Goal: Task Accomplishment & Management: Complete application form

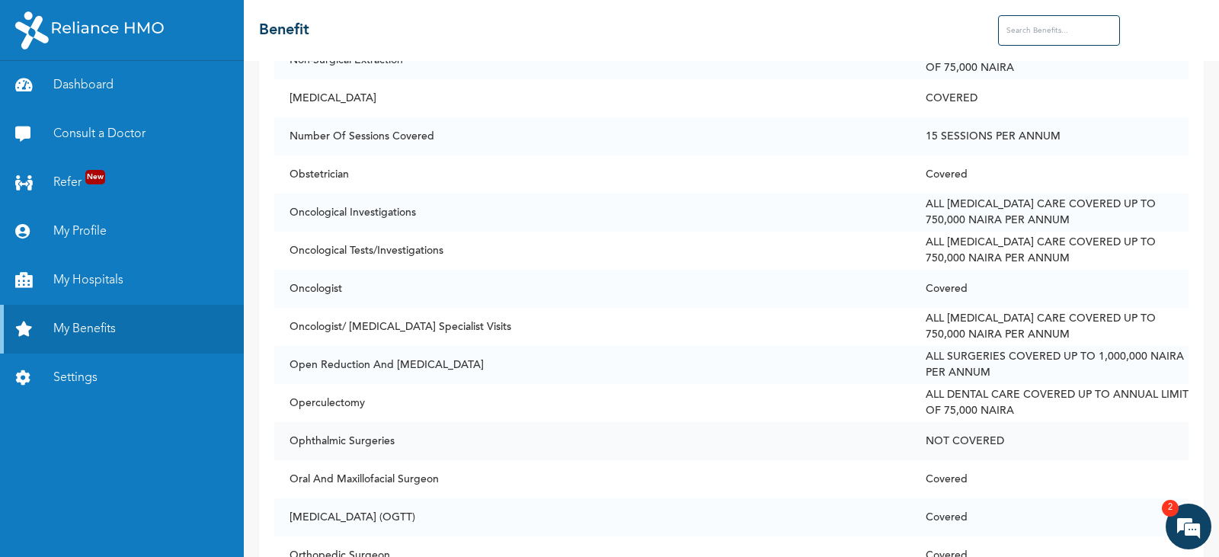
scroll to position [7391, 0]
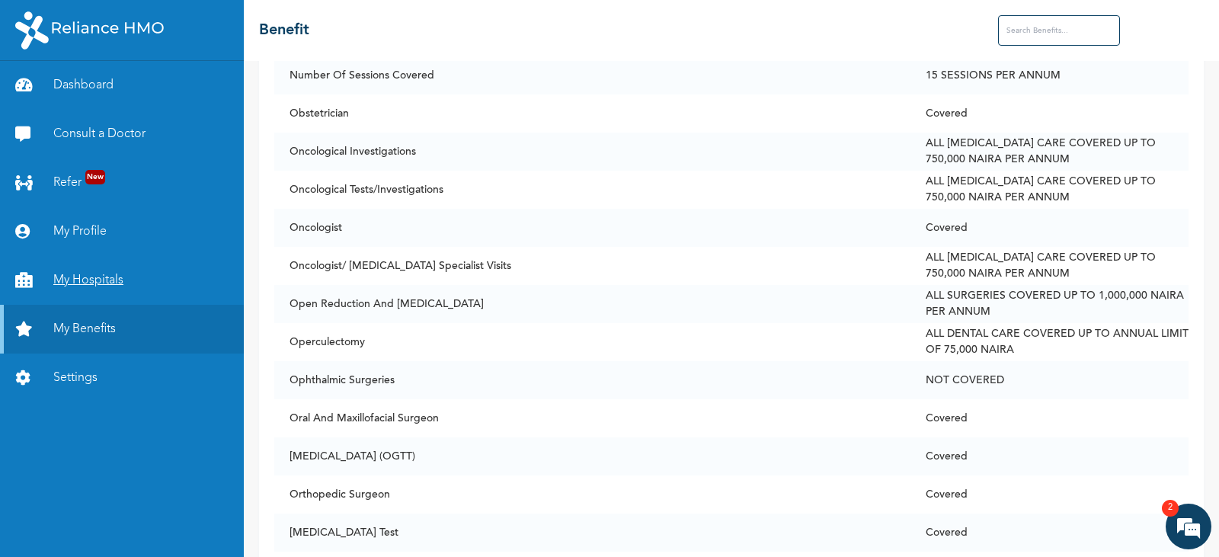
click at [90, 283] on link "My Hospitals" at bounding box center [122, 280] width 244 height 49
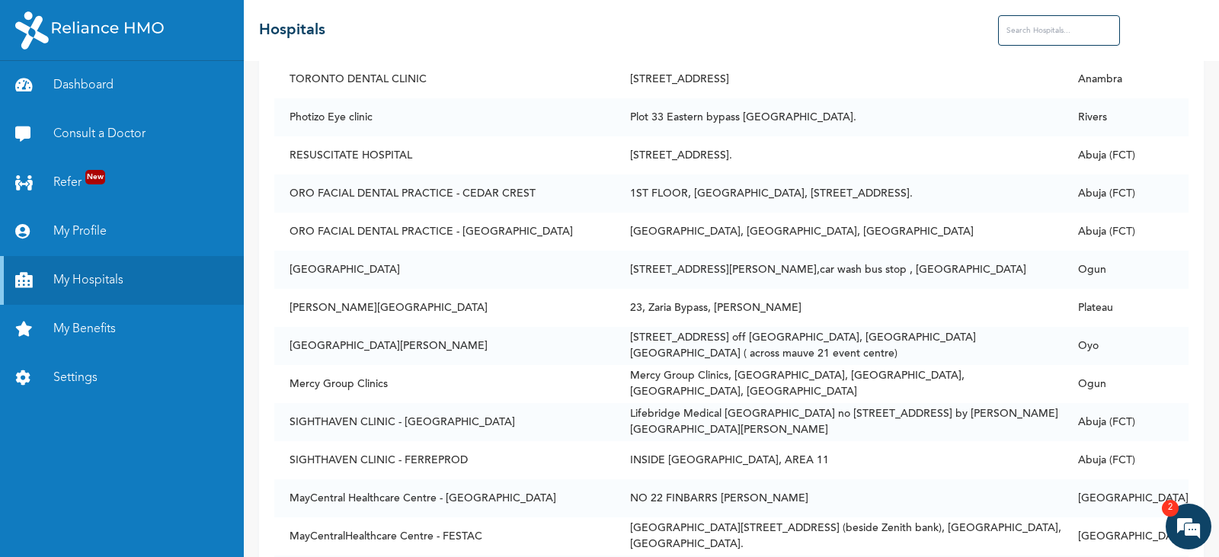
scroll to position [29259, 0]
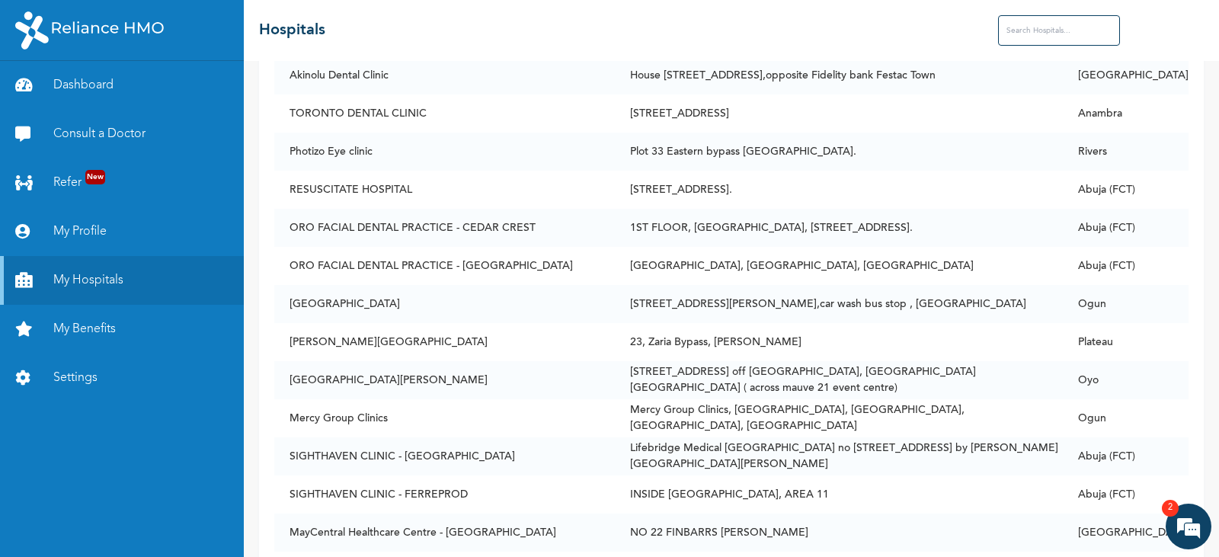
click at [1042, 27] on input "text" at bounding box center [1059, 30] width 122 height 30
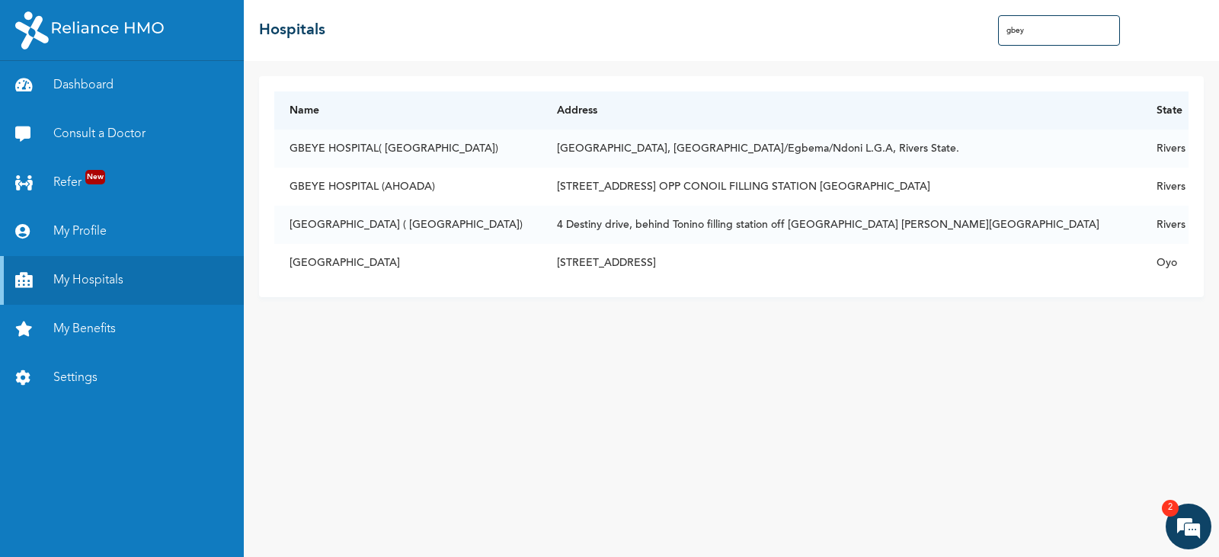
scroll to position [0, 0]
type input "gbeye"
click at [1176, 512] on em "2" at bounding box center [1170, 508] width 17 height 17
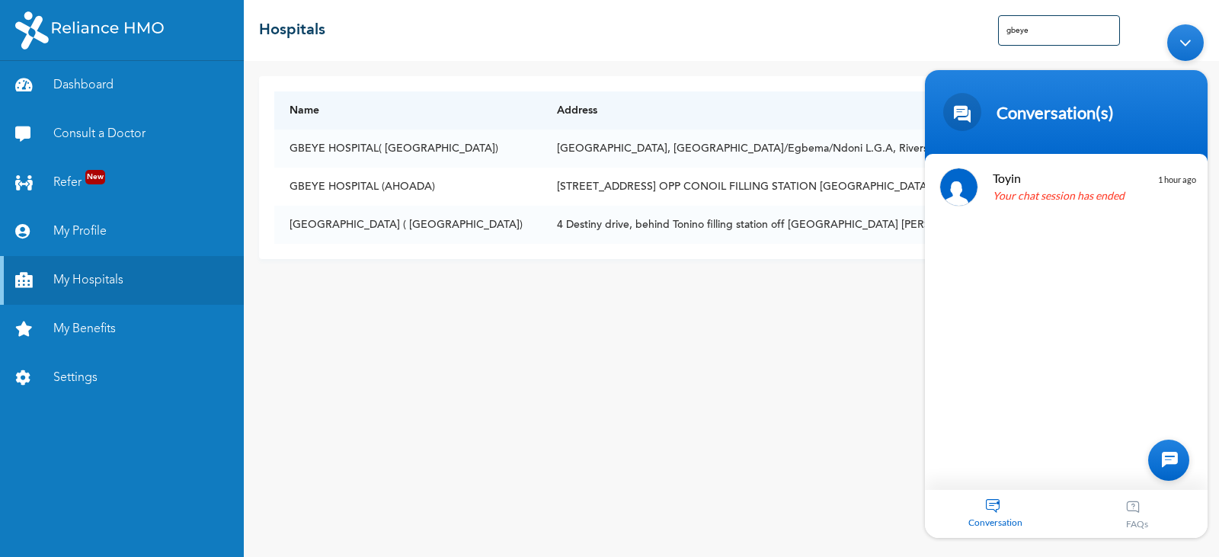
click at [1185, 50] on div "Minimize live chat window" at bounding box center [1185, 42] width 37 height 37
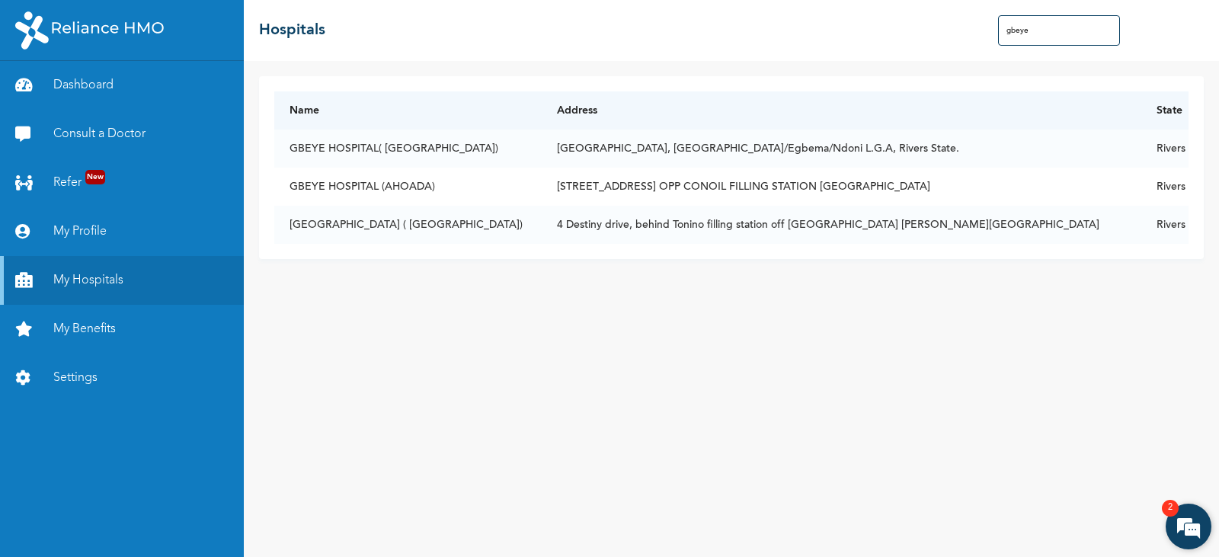
click at [1170, 507] on em "2" at bounding box center [1170, 508] width 17 height 17
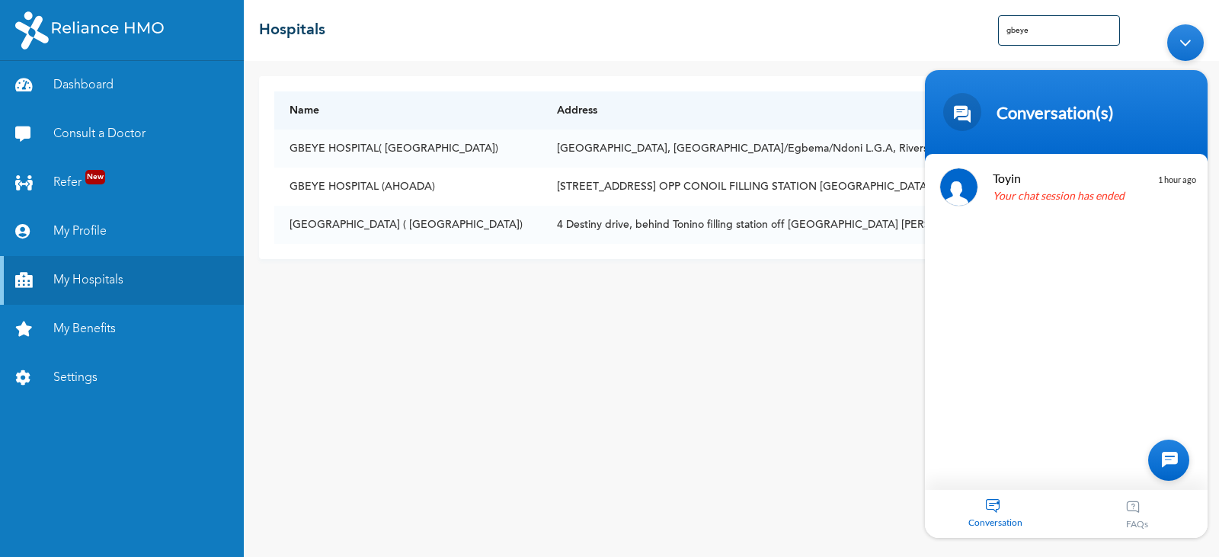
click at [1193, 37] on div "Minimize live chat window" at bounding box center [1185, 42] width 37 height 37
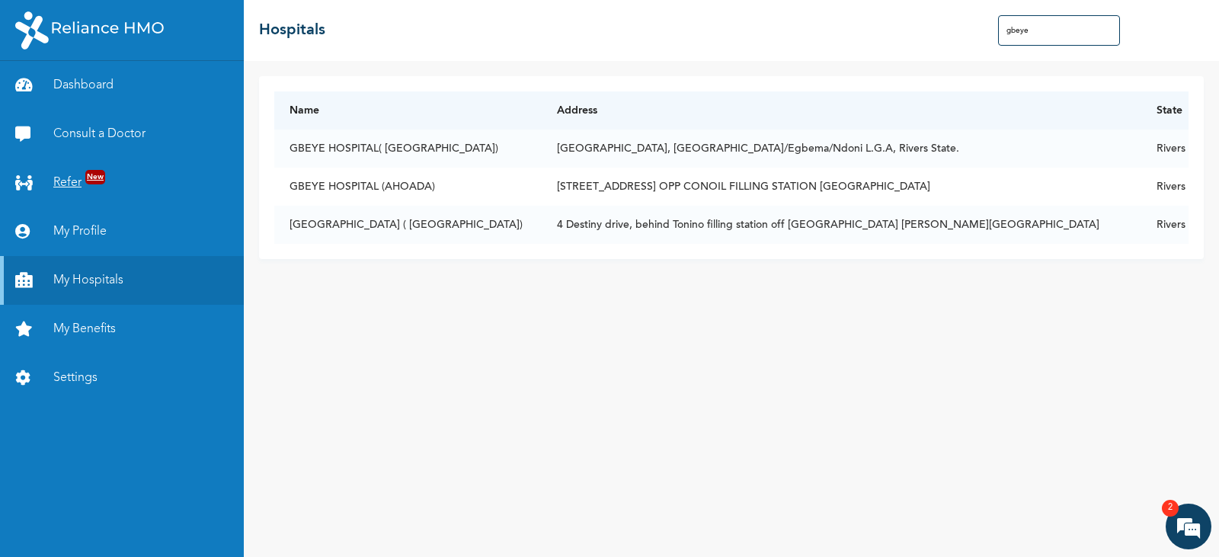
click at [78, 181] on link "Refer New" at bounding box center [122, 182] width 244 height 49
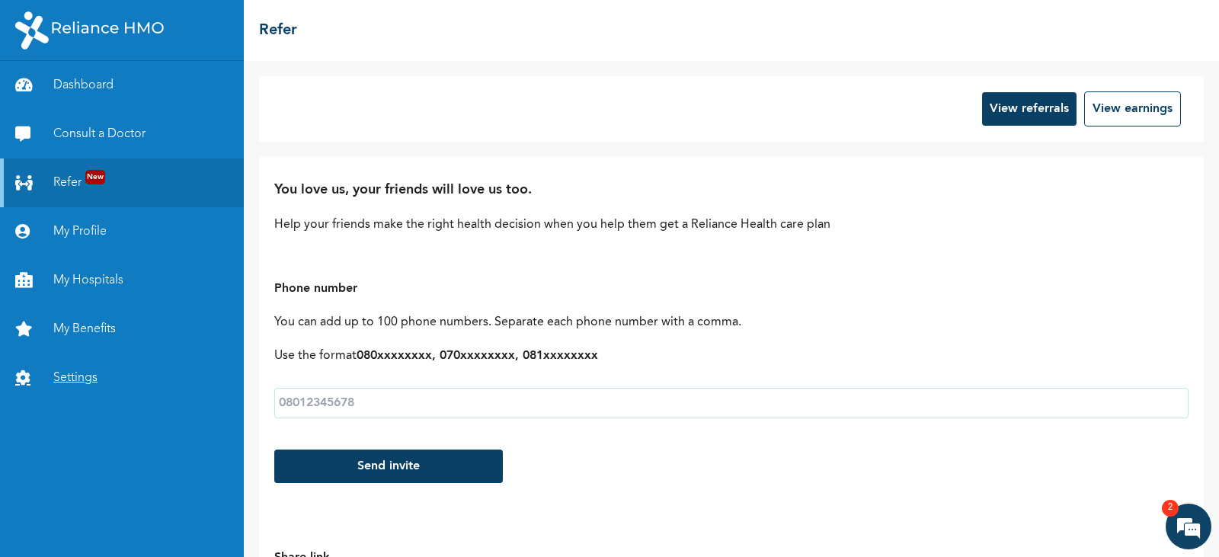
click at [72, 376] on link "Settings" at bounding box center [122, 378] width 244 height 49
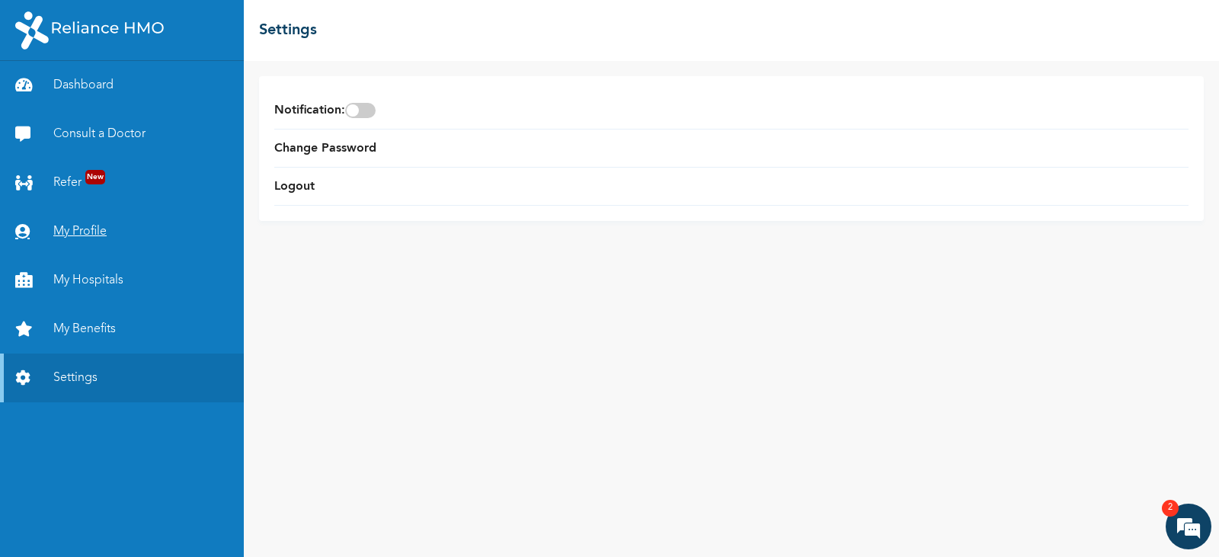
click at [77, 231] on link "My Profile" at bounding box center [122, 231] width 244 height 49
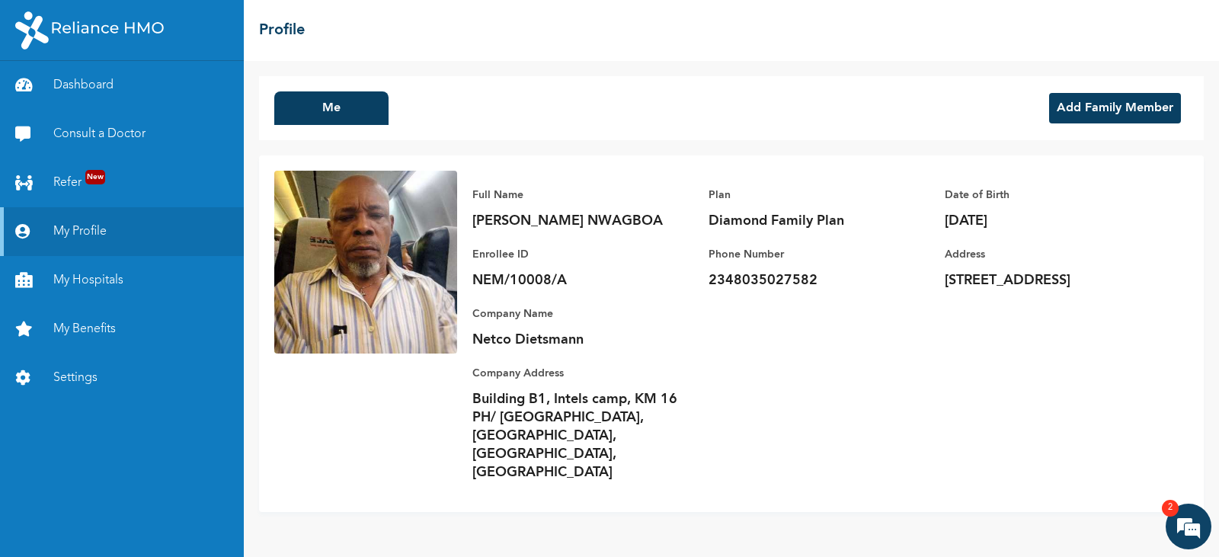
click at [1115, 108] on button "Add Family Member" at bounding box center [1115, 108] width 132 height 30
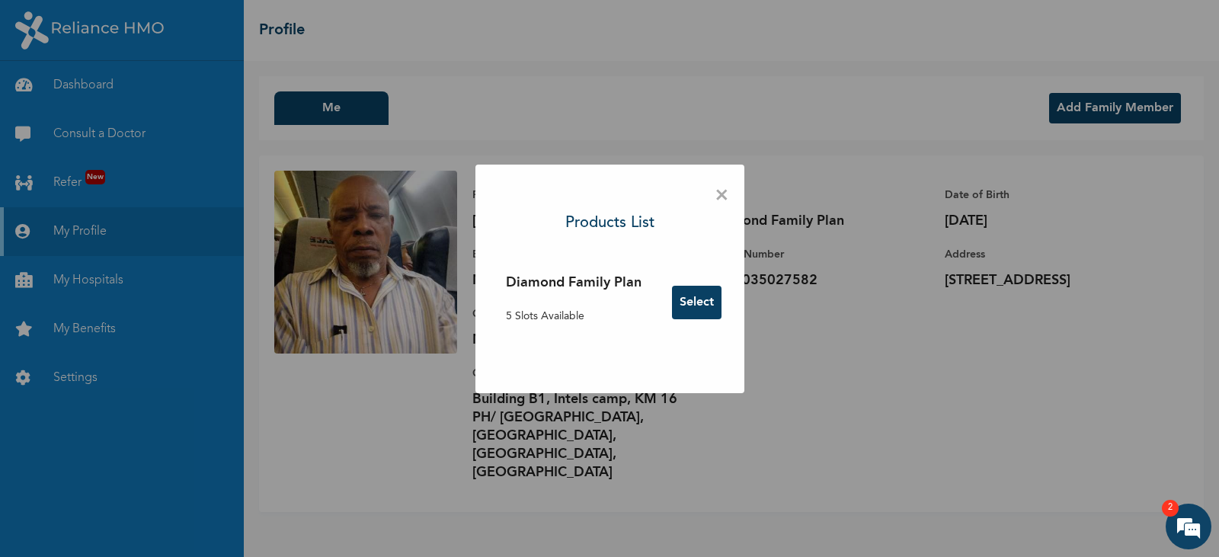
click at [692, 299] on button "Select" at bounding box center [697, 303] width 50 height 34
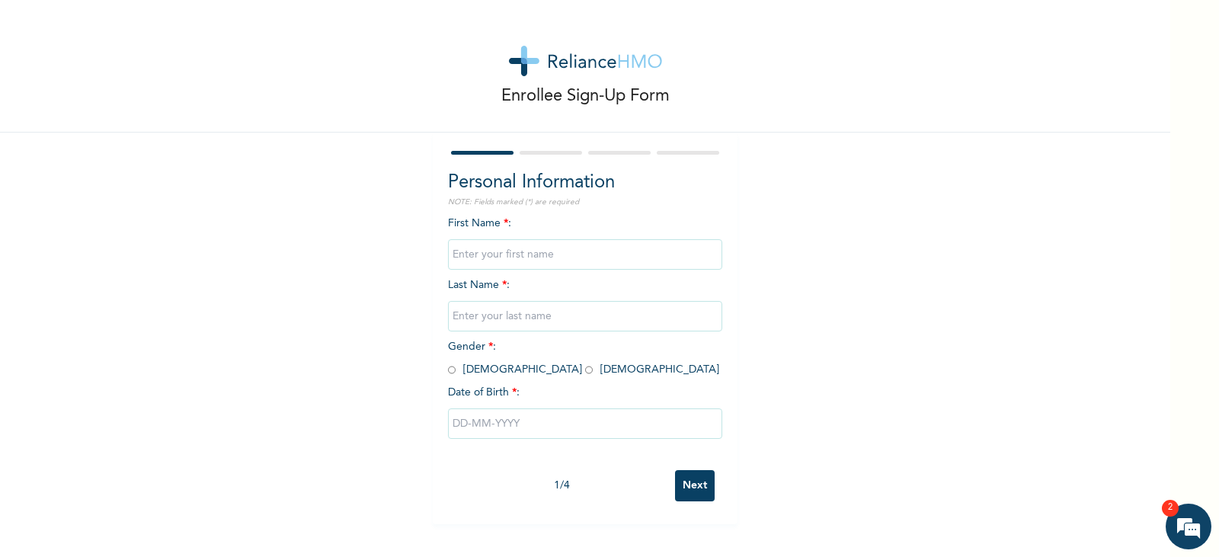
click at [533, 224] on div "First Name * : Last Name * : Gender * : [DEMOGRAPHIC_DATA] [DEMOGRAPHIC_DATA] D…" at bounding box center [585, 339] width 274 height 247
click at [520, 252] on input "text" at bounding box center [585, 254] width 274 height 30
type input "Faith"
click at [494, 319] on input "text" at bounding box center [585, 316] width 274 height 30
type input "Nwagboa"
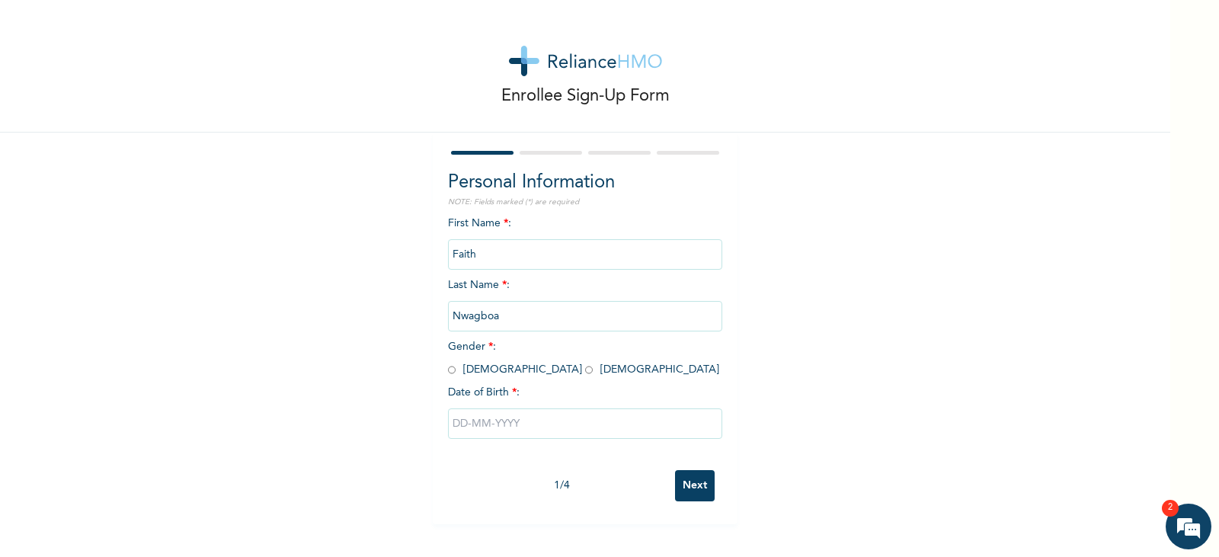
click at [492, 370] on span "Gender * : [DEMOGRAPHIC_DATA] [DEMOGRAPHIC_DATA]" at bounding box center [583, 358] width 271 height 34
click at [585, 371] on input "radio" at bounding box center [589, 370] width 8 height 14
radio input "true"
click at [518, 423] on input "text" at bounding box center [585, 423] width 274 height 30
select select "7"
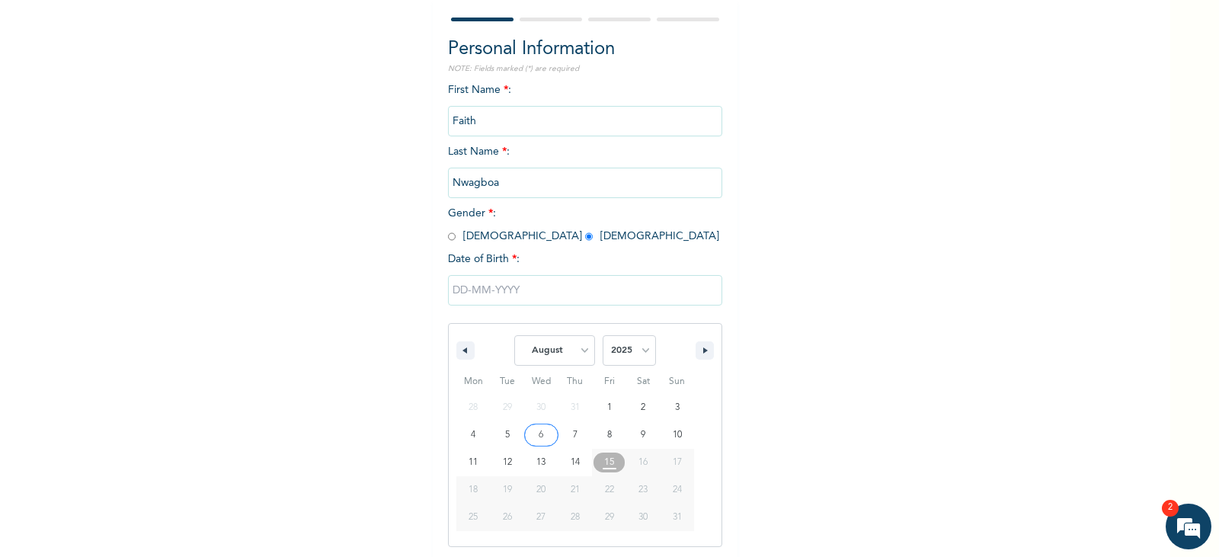
scroll to position [136, 0]
click at [703, 347] on icon "button" at bounding box center [707, 348] width 8 height 6
click at [639, 350] on select "2025 2024 2023 2022 2021 2020 2019 2018 2017 2016 2015 2014 2013 2012 2011 2010…" at bounding box center [629, 348] width 53 height 30
select select "1968"
click at [603, 334] on select "2025 2024 2023 2022 2021 2020 2019 2018 2017 2016 2015 2014 2013 2012 2011 2010…" at bounding box center [629, 348] width 53 height 30
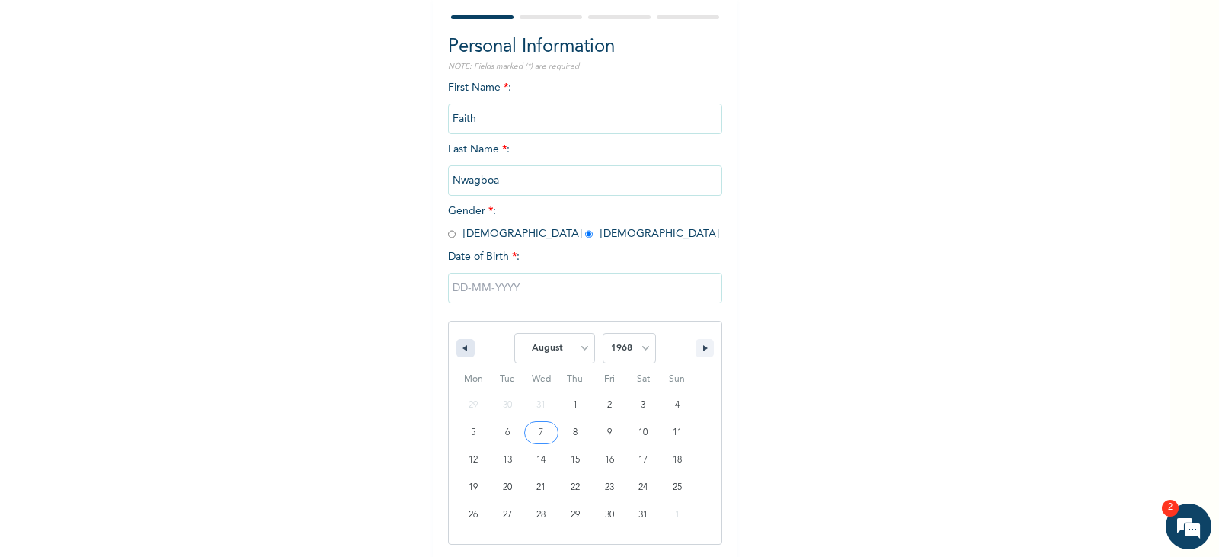
click at [459, 350] on icon "button" at bounding box center [463, 348] width 8 height 6
select select "6"
type input "[DATE]"
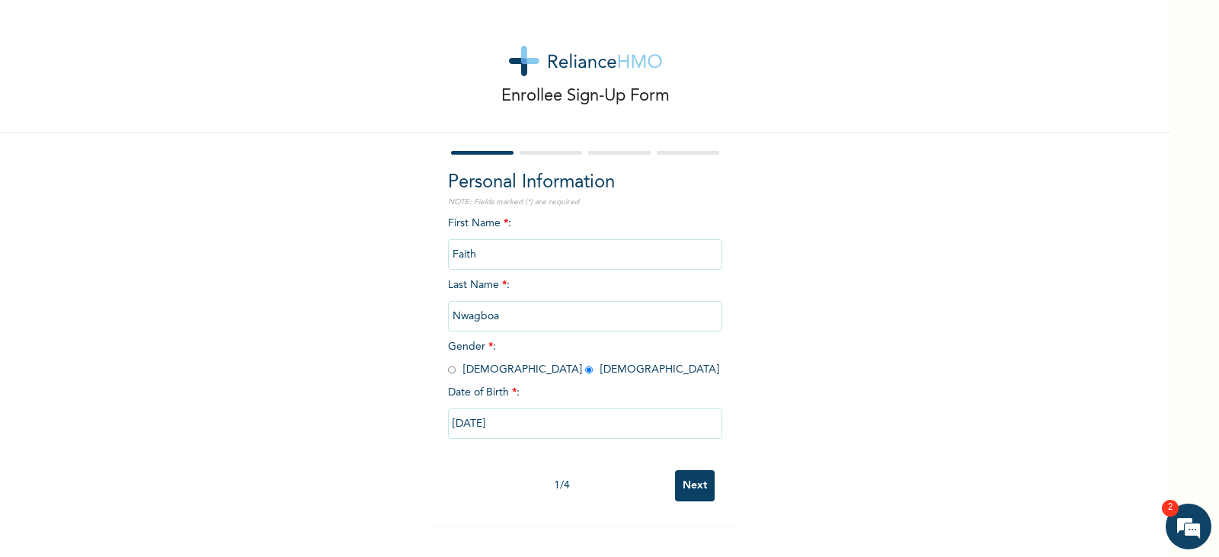
scroll to position [0, 0]
click at [691, 489] on input "Next" at bounding box center [695, 485] width 40 height 31
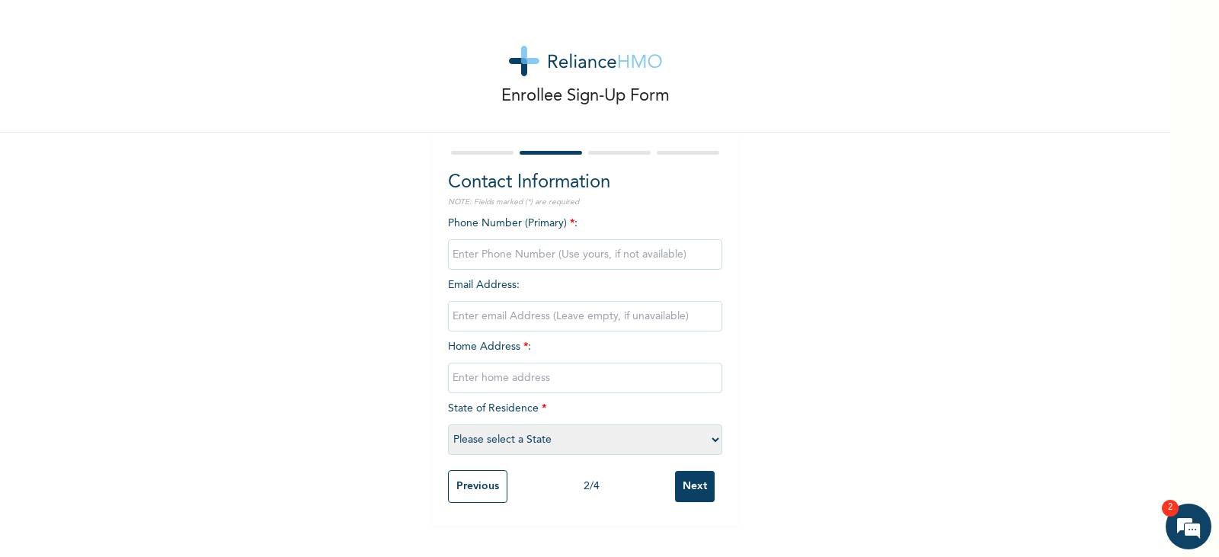
click at [501, 258] on input "phone" at bounding box center [585, 254] width 274 height 30
type input "08035027582"
click at [549, 318] on input "email" at bounding box center [585, 316] width 274 height 30
type input "i"
type input "[EMAIL_ADDRESS][DOMAIN_NAME]"
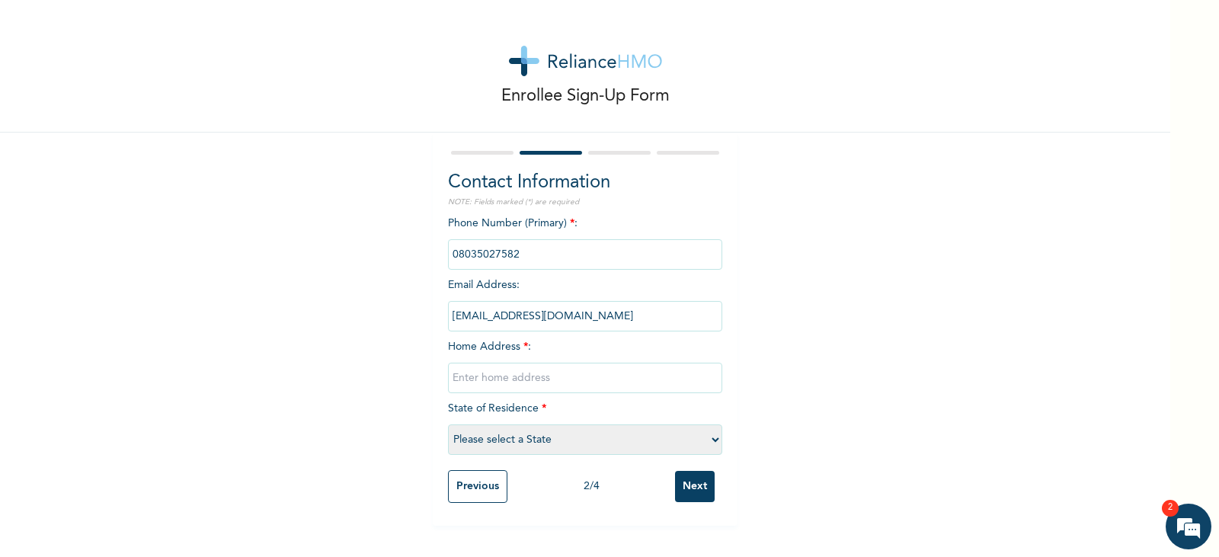
click at [488, 381] on input "text" at bounding box center [585, 378] width 274 height 30
type input "1 Inno Close, Mgbede"
select select "33"
click at [689, 485] on input "Next" at bounding box center [695, 486] width 40 height 31
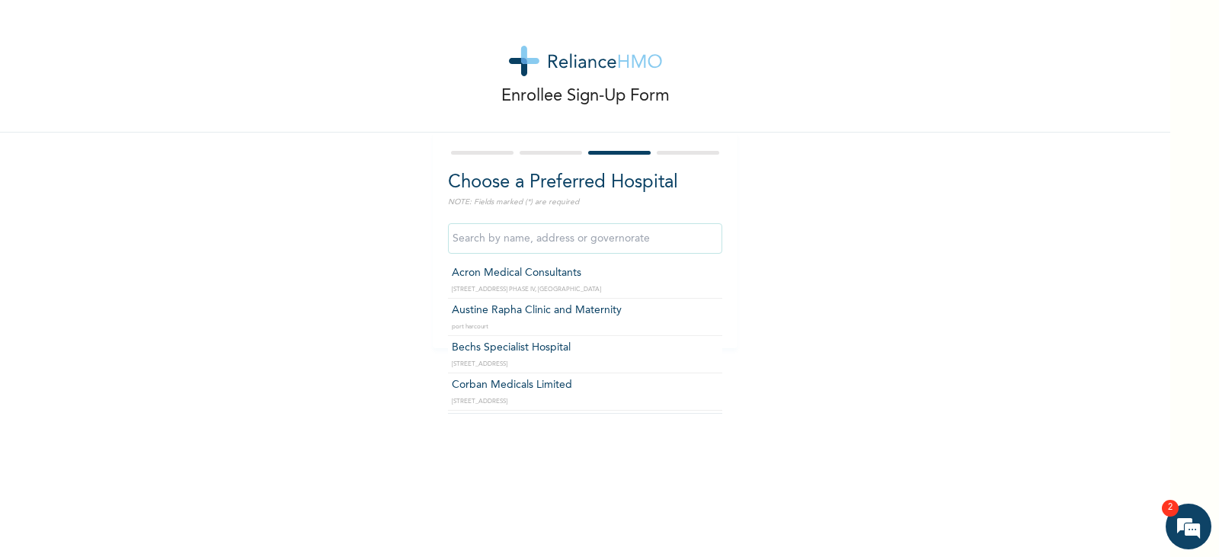
click at [507, 241] on input "text" at bounding box center [585, 238] width 274 height 30
type input "GBEYE HOSPITAL( [GEOGRAPHIC_DATA])"
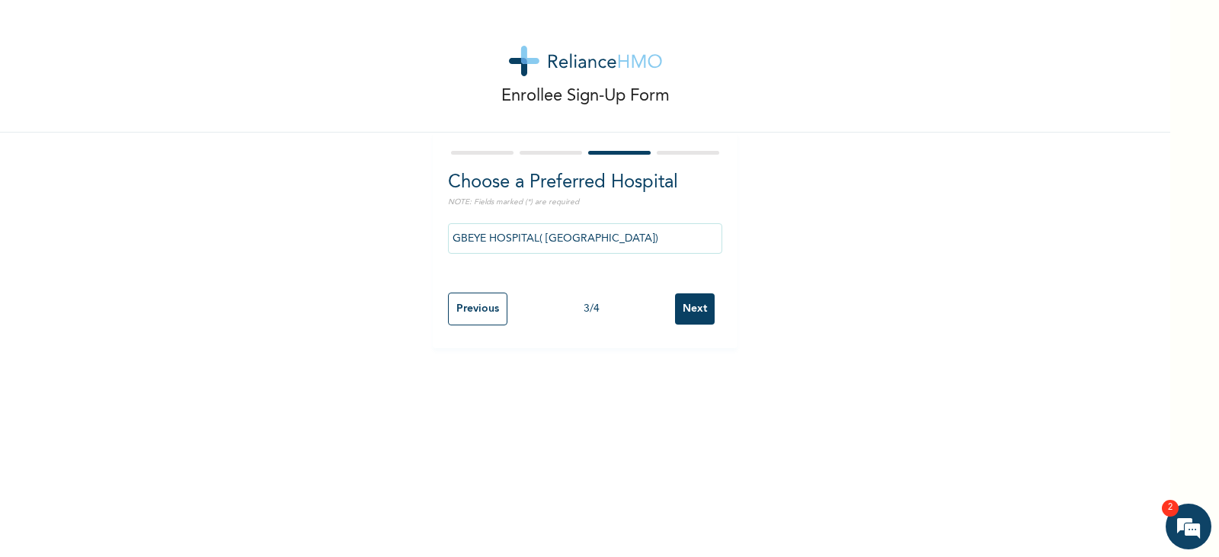
click at [693, 311] on input "Next" at bounding box center [695, 308] width 40 height 31
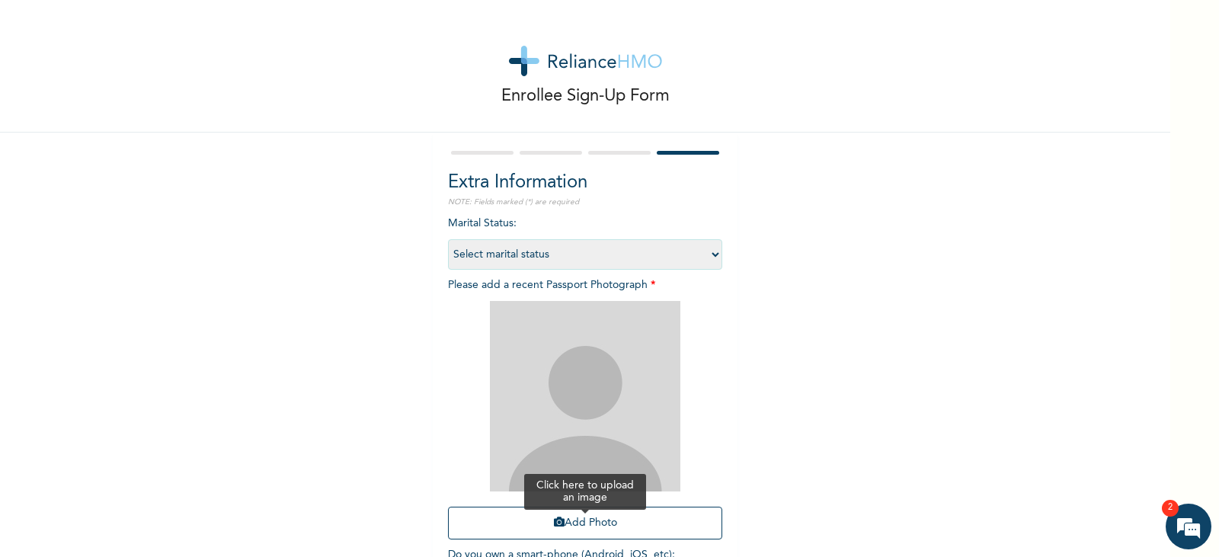
click at [593, 519] on button "Add Photo" at bounding box center [585, 523] width 274 height 33
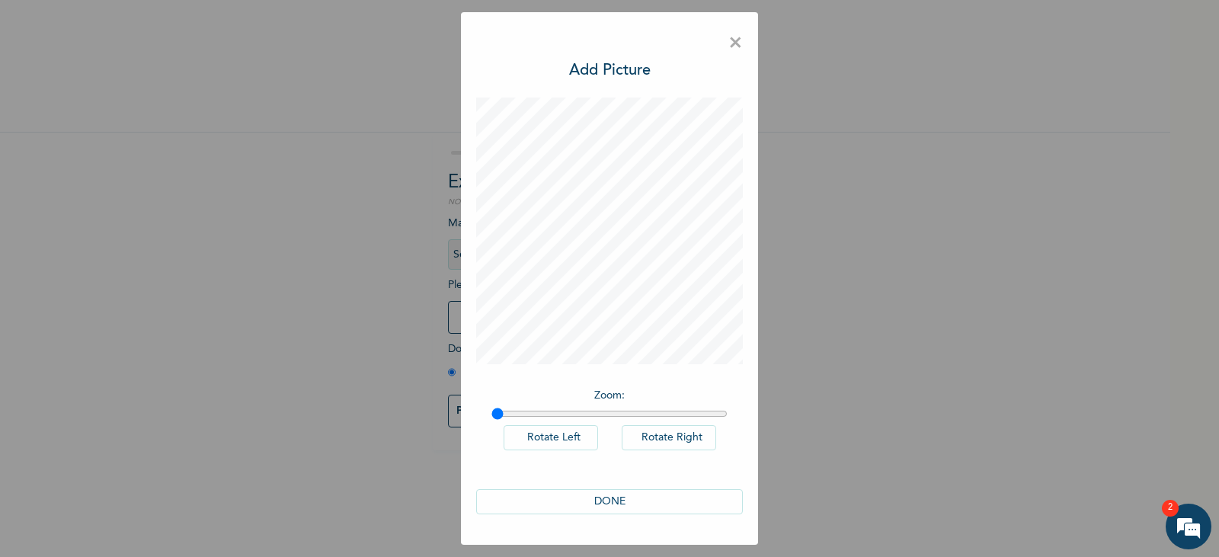
click at [615, 503] on button "DONE" at bounding box center [609, 501] width 267 height 25
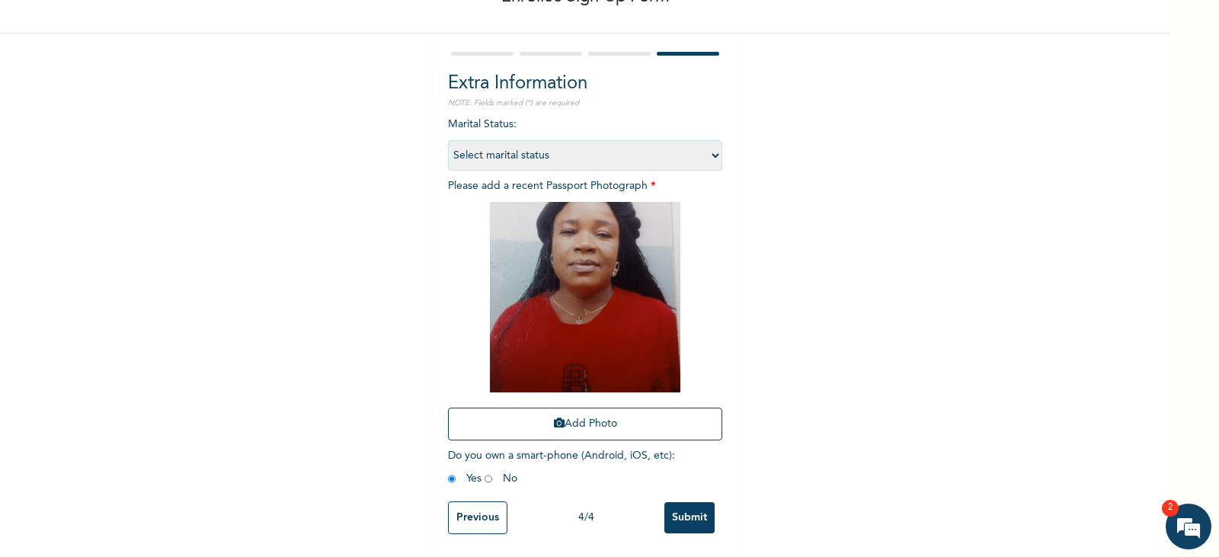
scroll to position [110, 0]
click at [485, 472] on input "radio" at bounding box center [489, 479] width 8 height 14
radio input "true"
click at [691, 141] on select "Select marital status [DEMOGRAPHIC_DATA] Married [DEMOGRAPHIC_DATA] Widow/[DEMO…" at bounding box center [585, 155] width 274 height 30
select select "2"
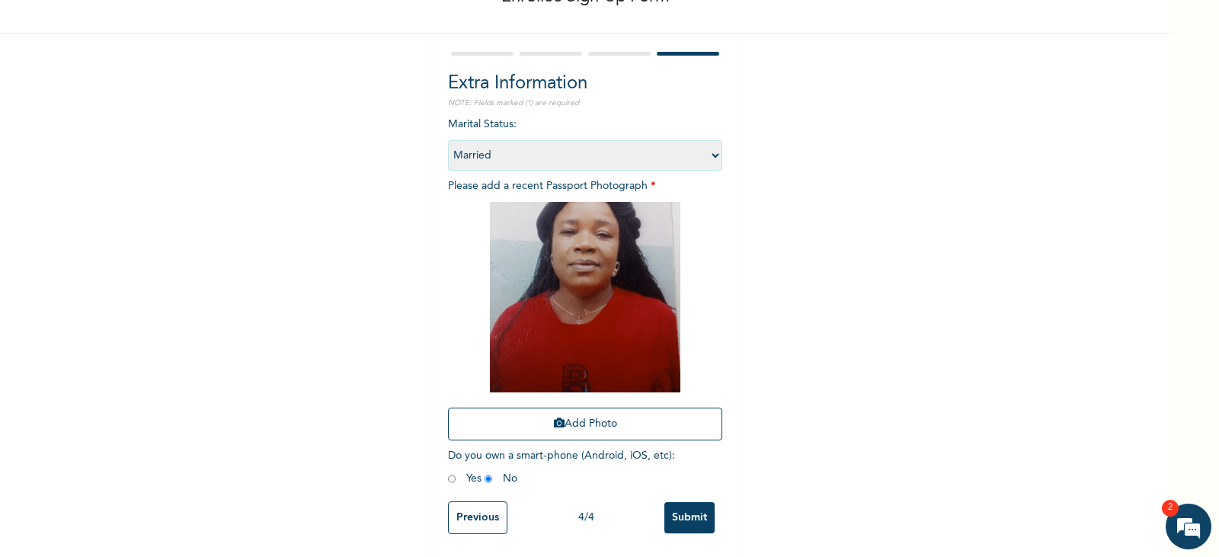
click at [448, 140] on select "Select marital status [DEMOGRAPHIC_DATA] Married [DEMOGRAPHIC_DATA] Widow/[DEMO…" at bounding box center [585, 155] width 274 height 30
click at [682, 504] on input "Submit" at bounding box center [689, 517] width 50 height 31
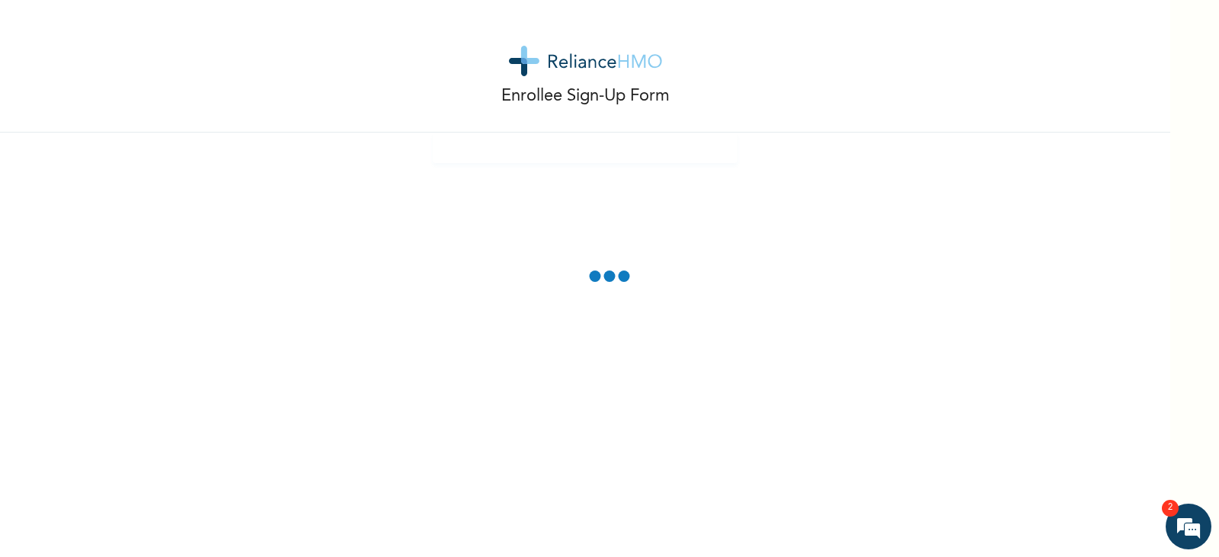
scroll to position [0, 0]
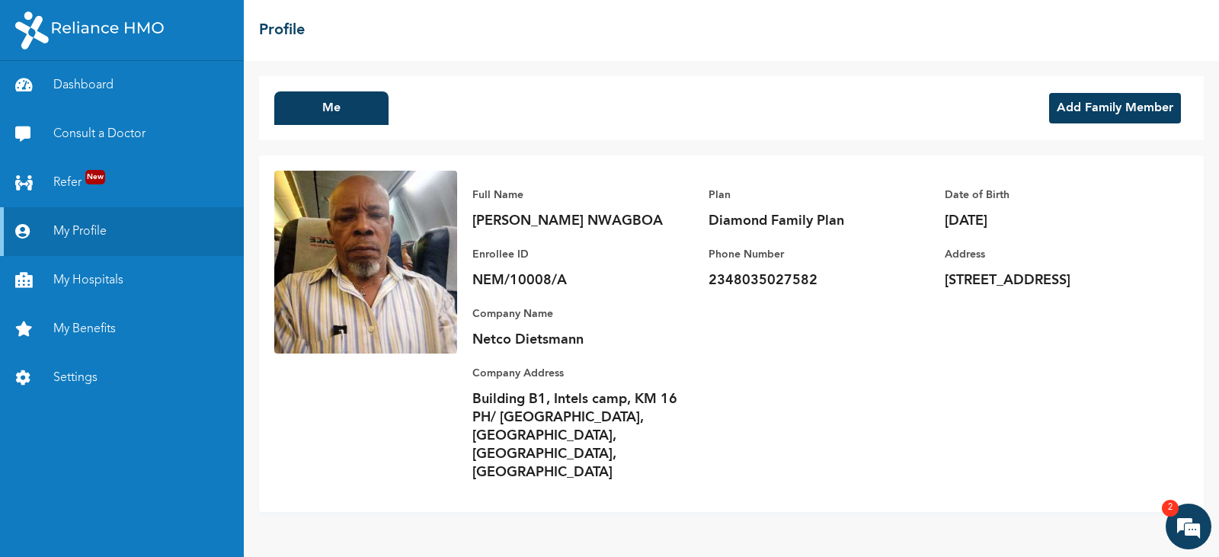
click at [1113, 109] on button "Add Family Member" at bounding box center [1115, 108] width 132 height 30
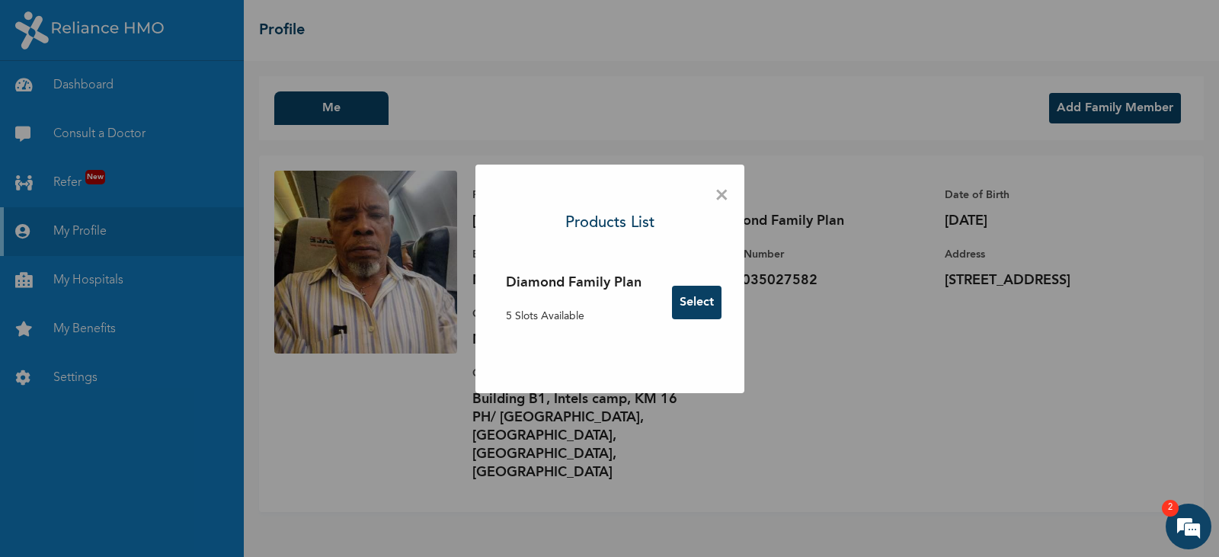
click at [703, 303] on button "Select" at bounding box center [697, 303] width 50 height 34
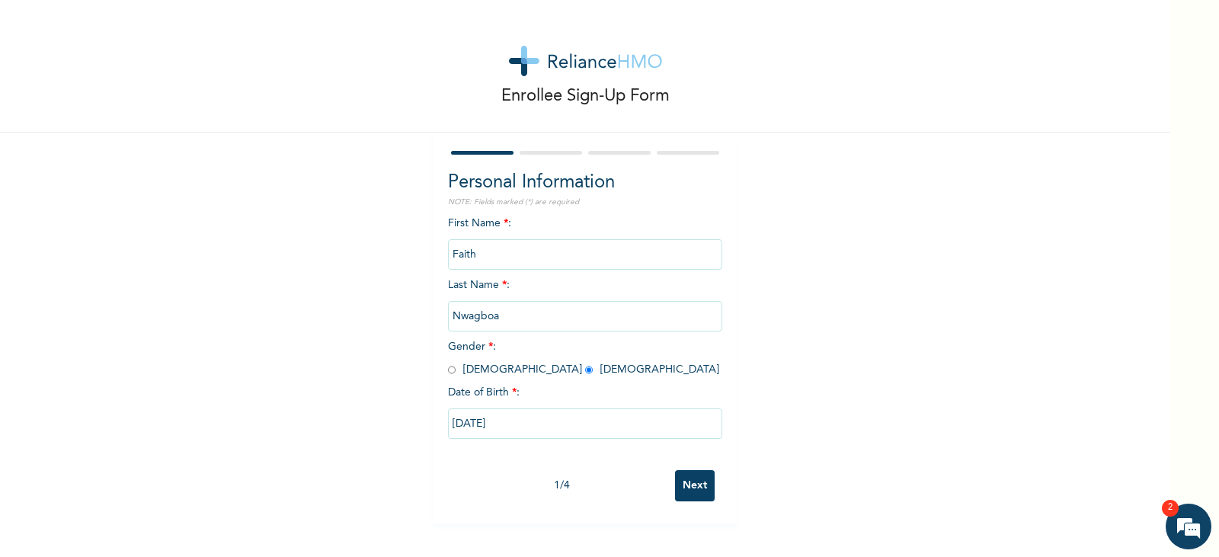
click at [689, 480] on input "Next" at bounding box center [695, 485] width 40 height 31
select select "33"
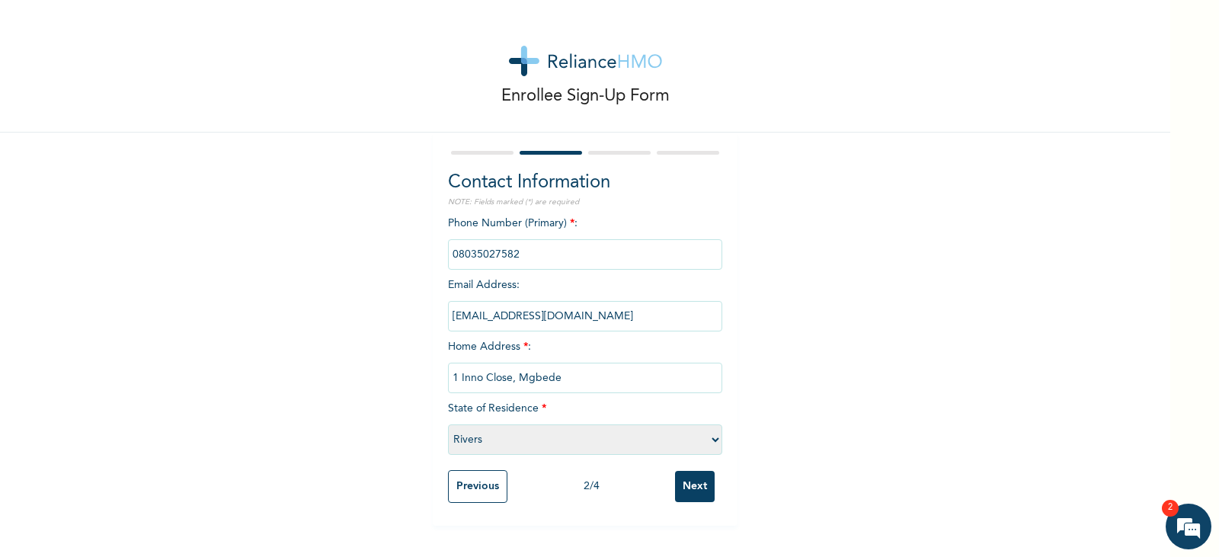
click at [689, 480] on input "Next" at bounding box center [695, 486] width 40 height 31
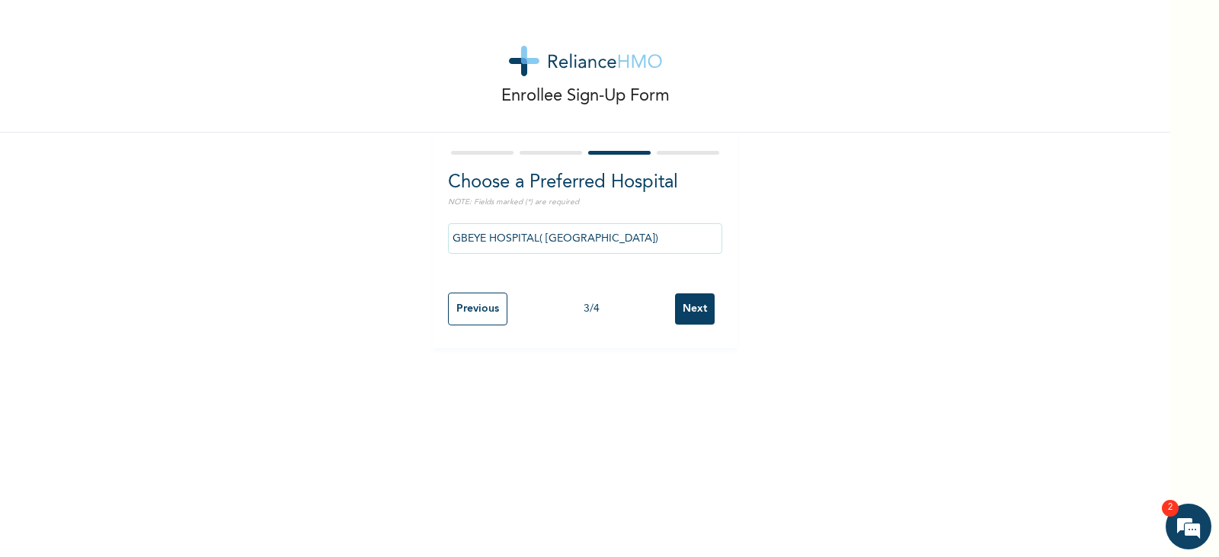
click at [691, 309] on input "Next" at bounding box center [695, 308] width 40 height 31
select select "2"
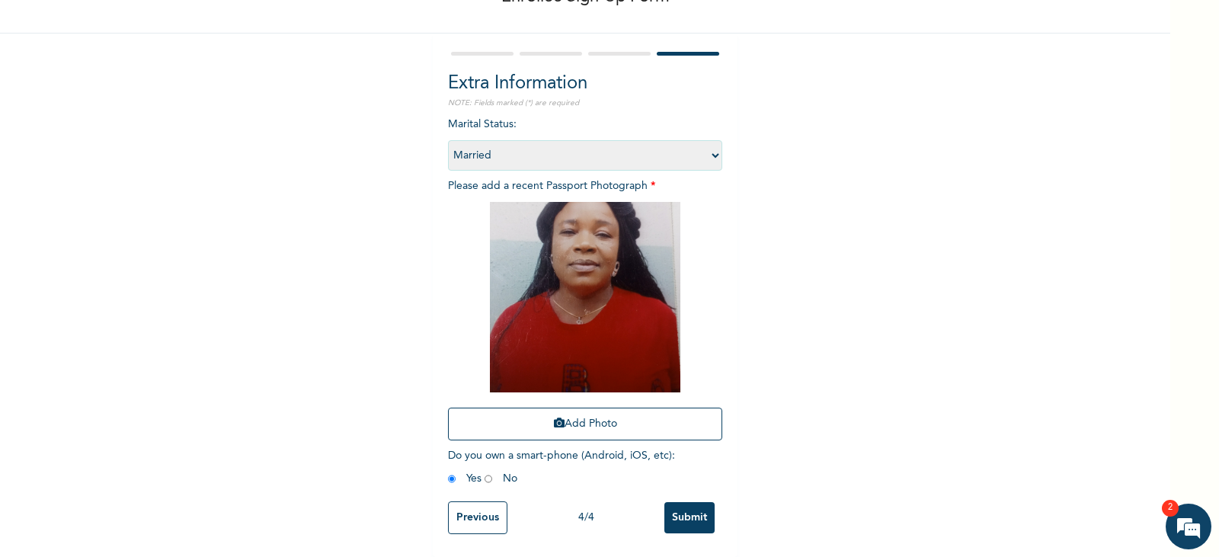
scroll to position [110, 0]
click at [686, 504] on input "Submit" at bounding box center [689, 517] width 50 height 31
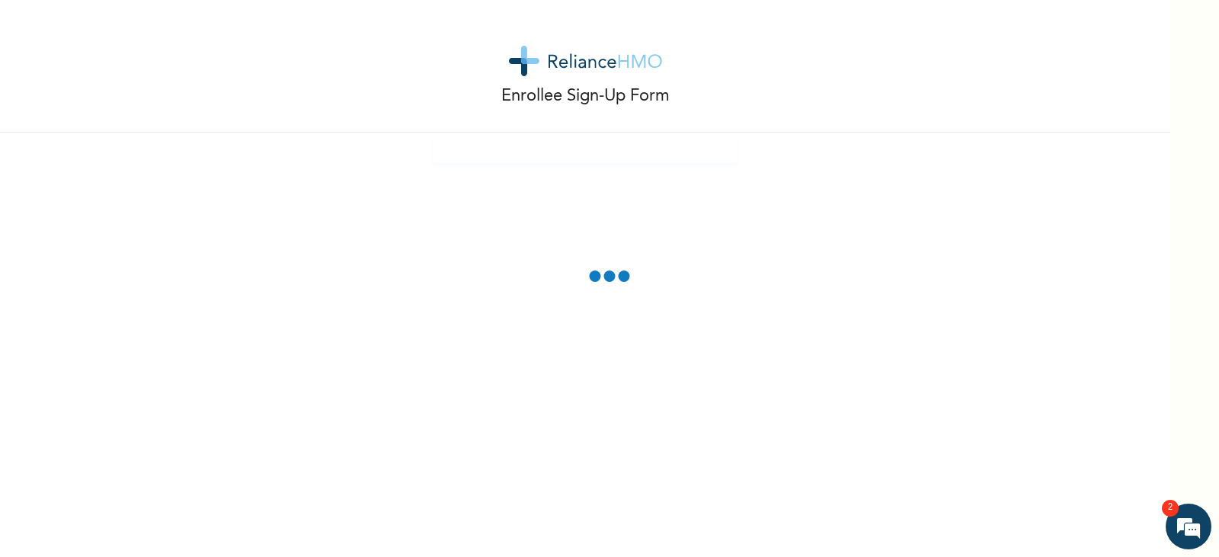
scroll to position [0, 0]
